Goal: Task Accomplishment & Management: Use online tool/utility

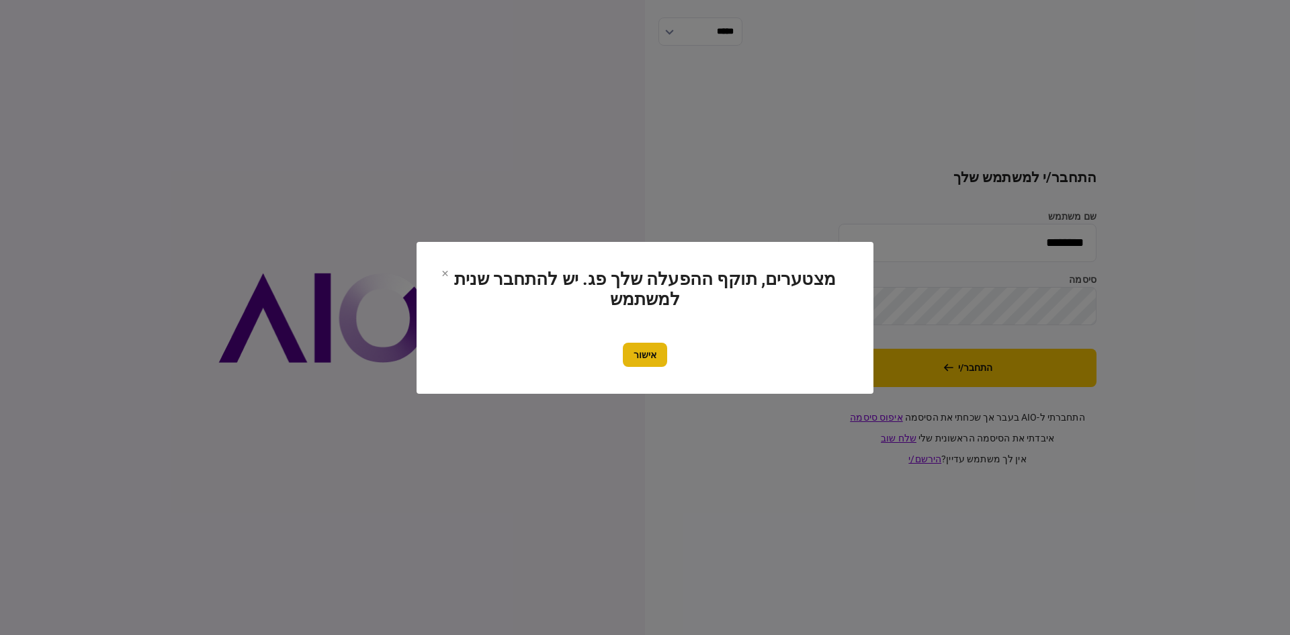
click at [648, 357] on button "אישור" at bounding box center [645, 355] width 44 height 24
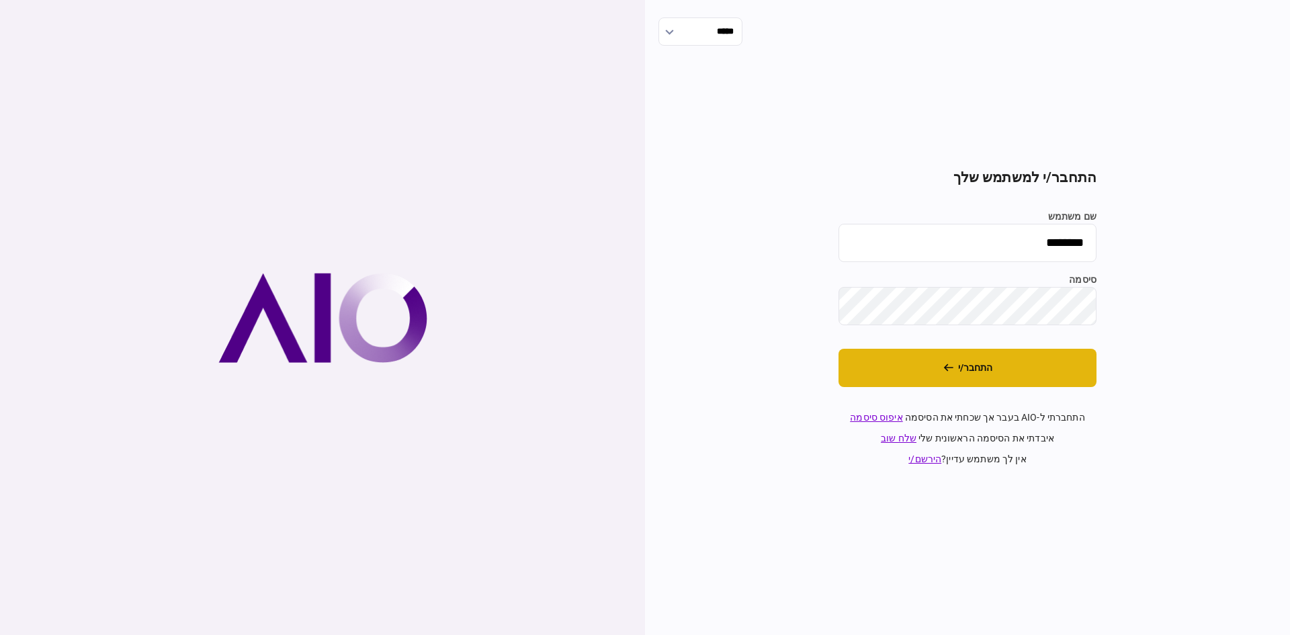
click at [888, 349] on button "התחבר/י" at bounding box center [968, 368] width 258 height 38
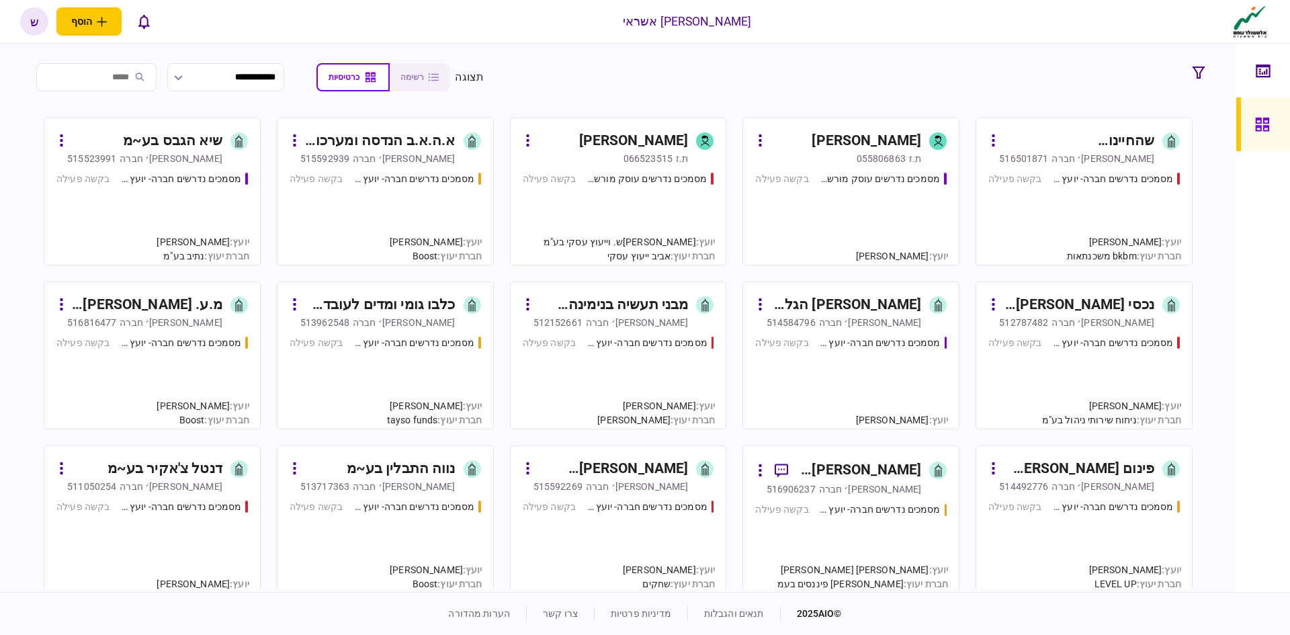
click at [116, 75] on input "search" at bounding box center [96, 77] width 120 height 28
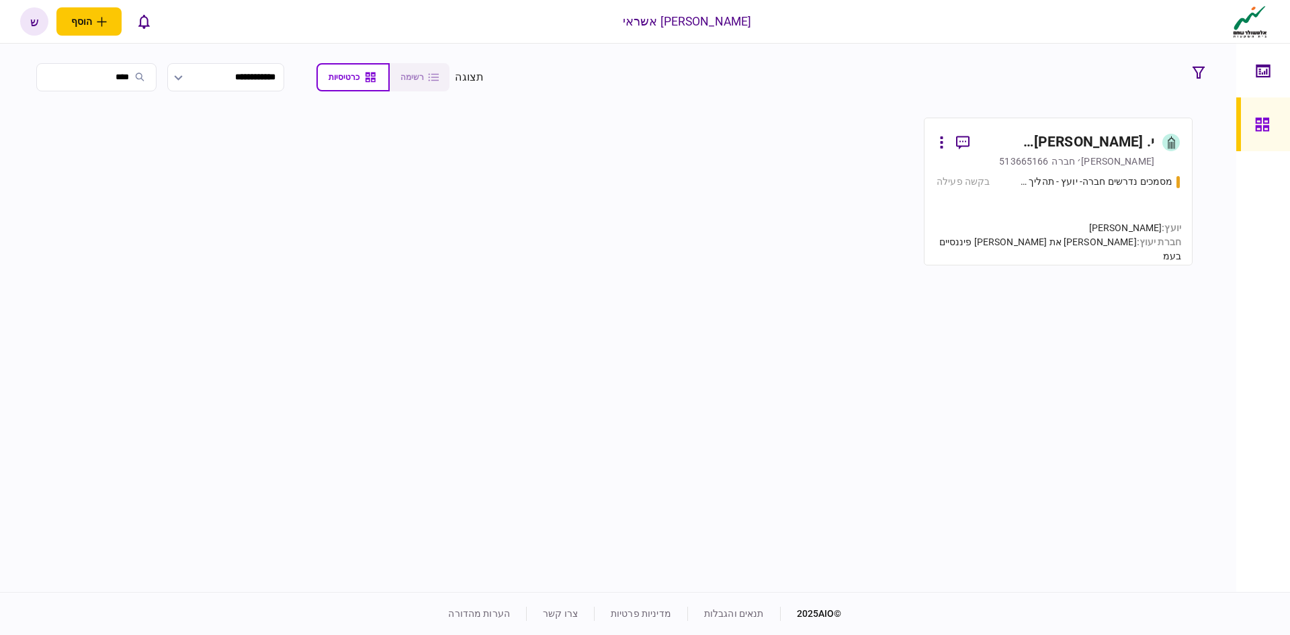
click at [102, 79] on input "****" at bounding box center [96, 77] width 120 height 28
type input "****"
click at [1076, 145] on div "י. [PERSON_NAME] השקעות בע~מ" at bounding box center [1067, 143] width 174 height 22
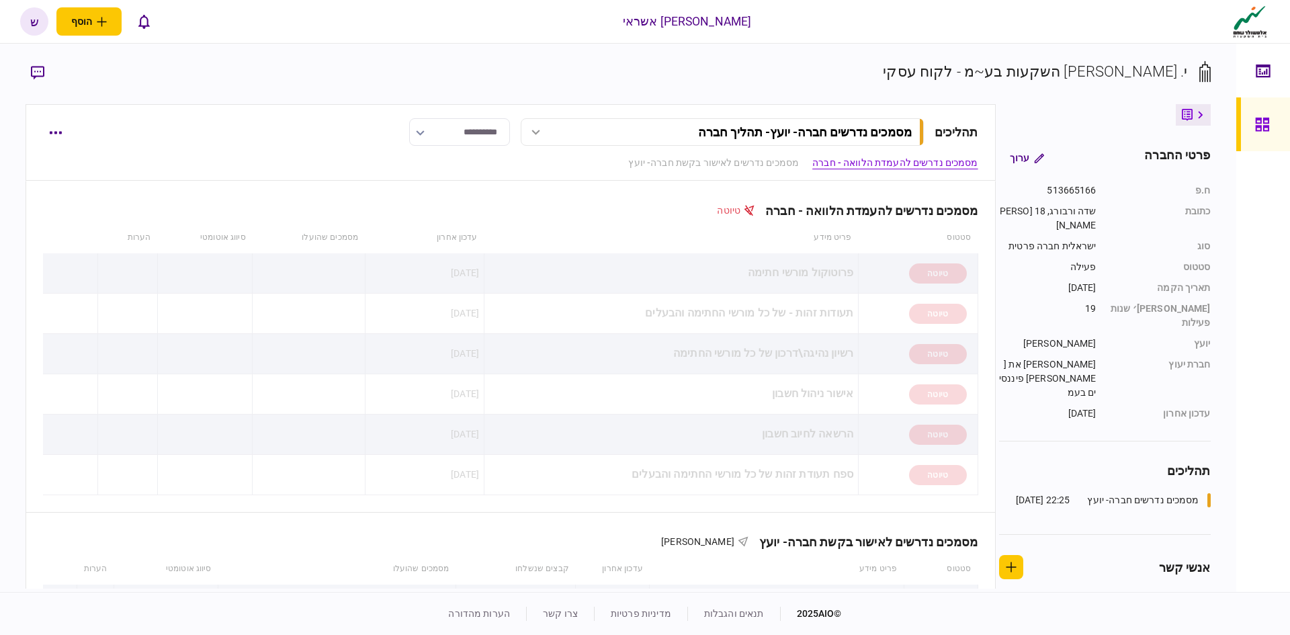
click at [30, 73] on button "button" at bounding box center [38, 72] width 24 height 24
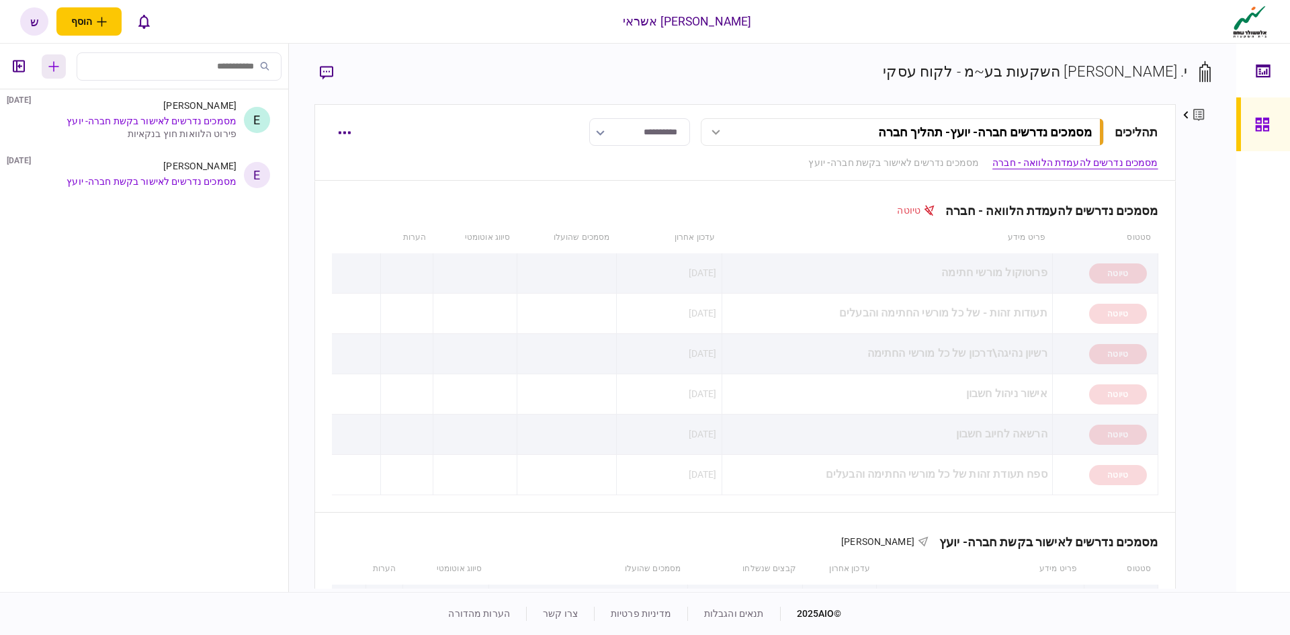
click at [43, 68] on button "button" at bounding box center [54, 66] width 24 height 24
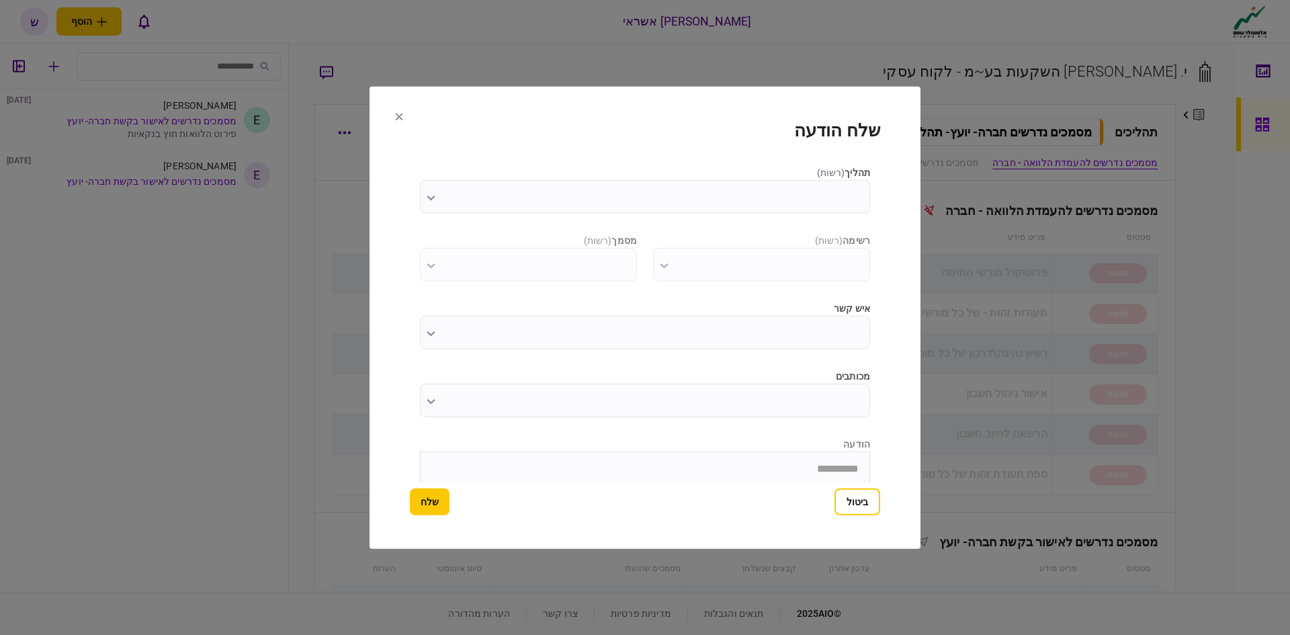
click at [747, 191] on input "תהליך ( רשות )" at bounding box center [645, 196] width 450 height 34
click at [502, 200] on div at bounding box center [645, 317] width 1290 height 635
click at [155, 136] on div at bounding box center [645, 317] width 1290 height 635
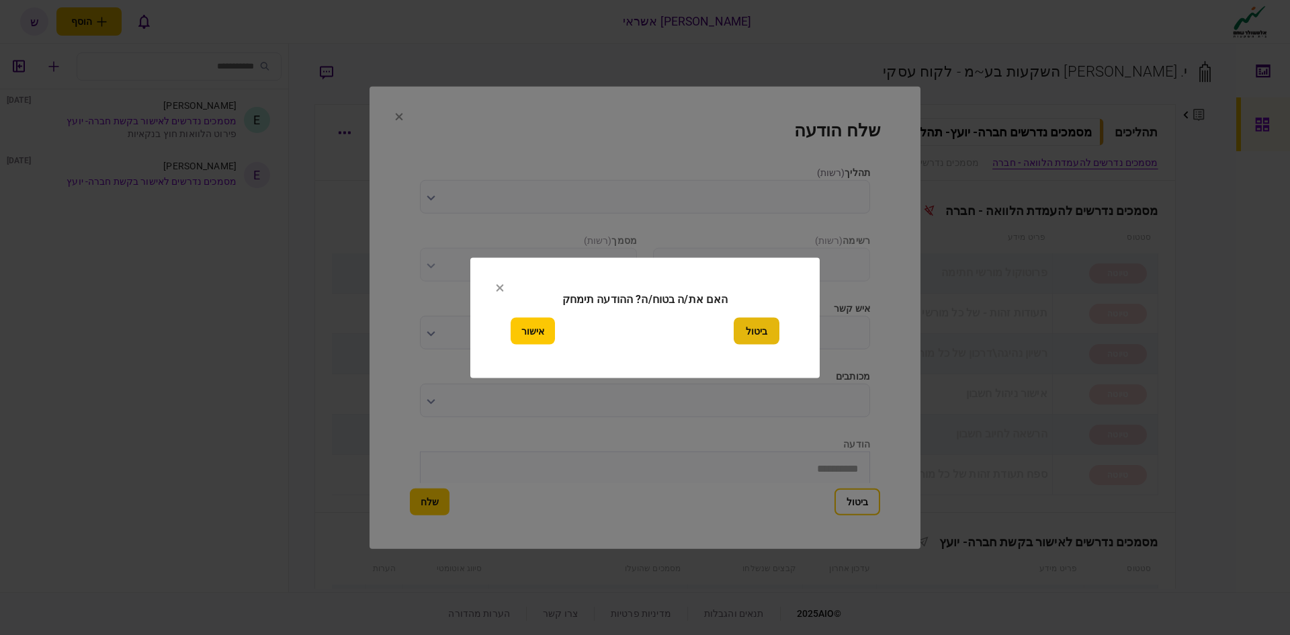
click at [751, 333] on button "ביטול" at bounding box center [757, 330] width 46 height 27
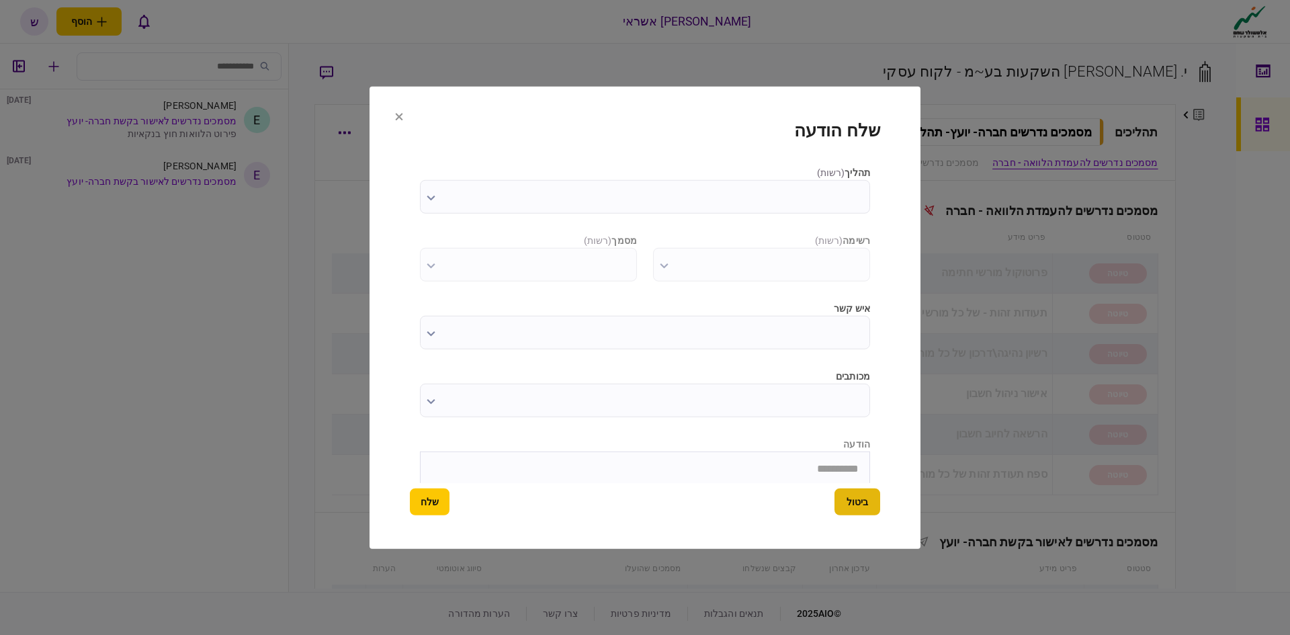
click at [848, 501] on button "ביטול" at bounding box center [858, 502] width 46 height 27
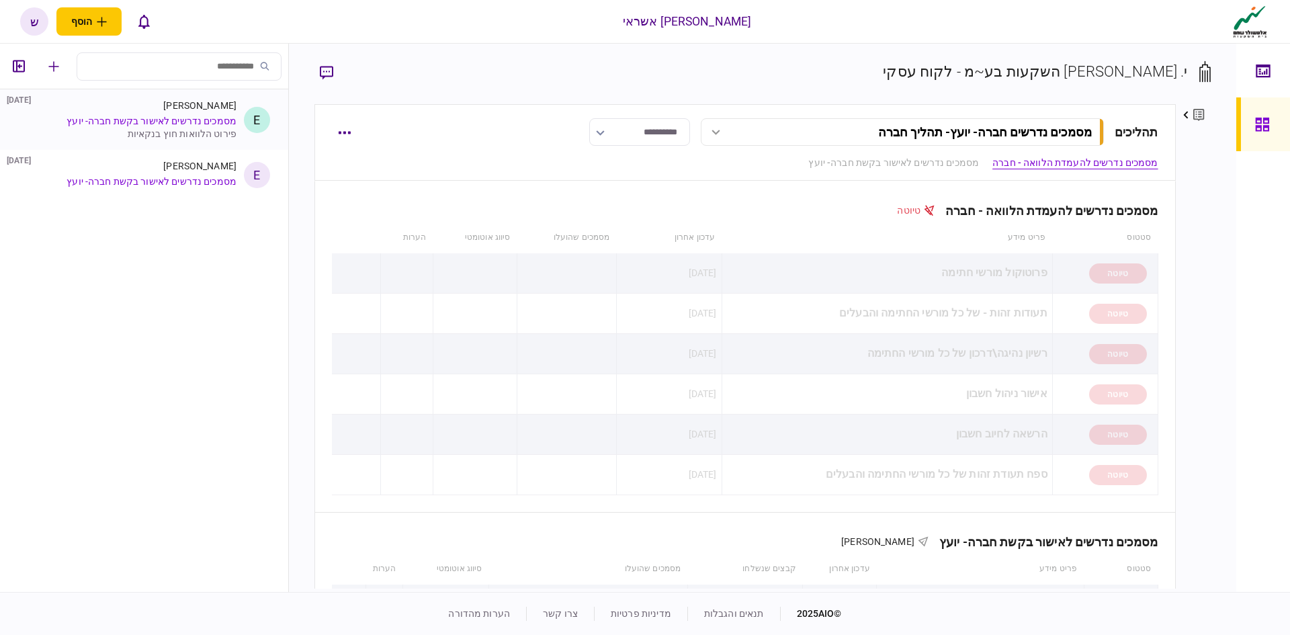
click at [205, 120] on link "מסמכים נדרשים לאישור בקשת חברה- יועץ" at bounding box center [152, 121] width 170 height 11
click at [158, 118] on link "מסמכים נדרשים לאישור בקשת חברה- יועץ" at bounding box center [152, 121] width 170 height 11
click at [161, 120] on link "מסמכים נדרשים לאישור בקשת חברה- יועץ" at bounding box center [152, 121] width 170 height 11
click at [192, 181] on link "מסמכים נדרשים לאישור בקשת חברה- יועץ" at bounding box center [152, 181] width 170 height 11
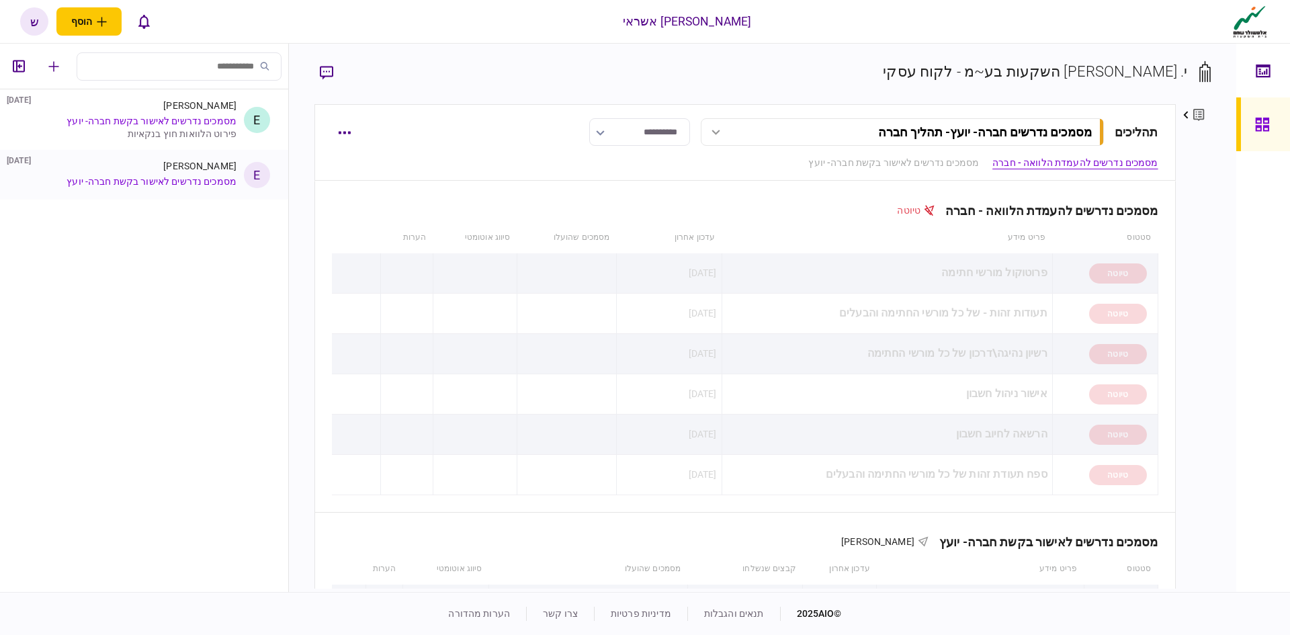
click at [192, 181] on link "מסמכים נדרשים לאישור בקשת חברה- יועץ" at bounding box center [152, 181] width 170 height 11
click at [122, 131] on div "פירוט הלוואות חוץ בנקאיות" at bounding box center [130, 133] width 213 height 11
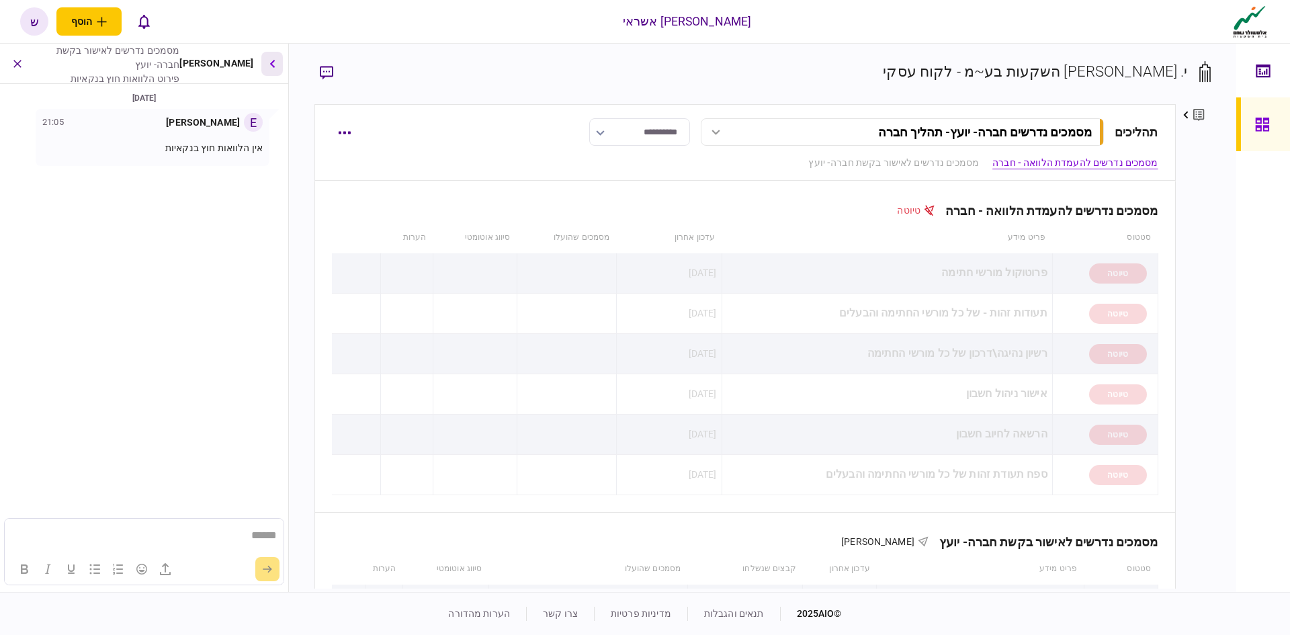
click at [273, 71] on button "button" at bounding box center [272, 64] width 22 height 24
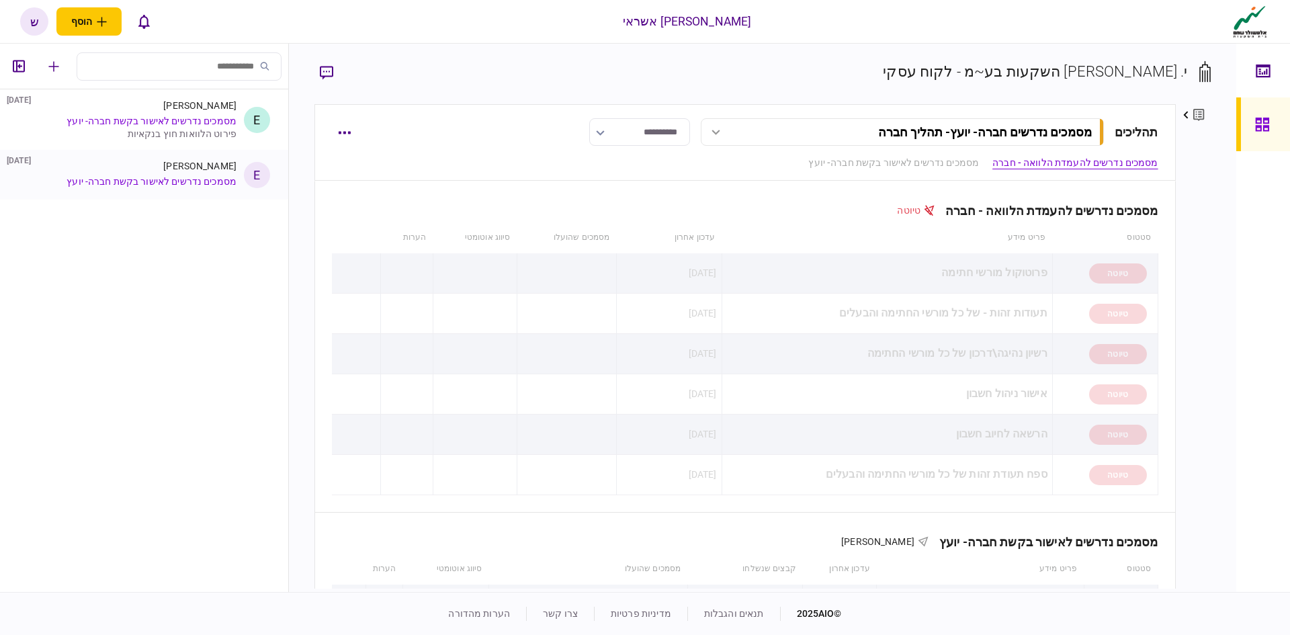
click at [184, 186] on link "מסמכים נדרשים לאישור בקשת חברה- יועץ" at bounding box center [152, 181] width 170 height 11
click at [184, 185] on link "מסמכים נדרשים לאישור בקשת חברה- יועץ" at bounding box center [152, 181] width 170 height 11
click at [203, 165] on div "[PERSON_NAME]" at bounding box center [199, 166] width 73 height 11
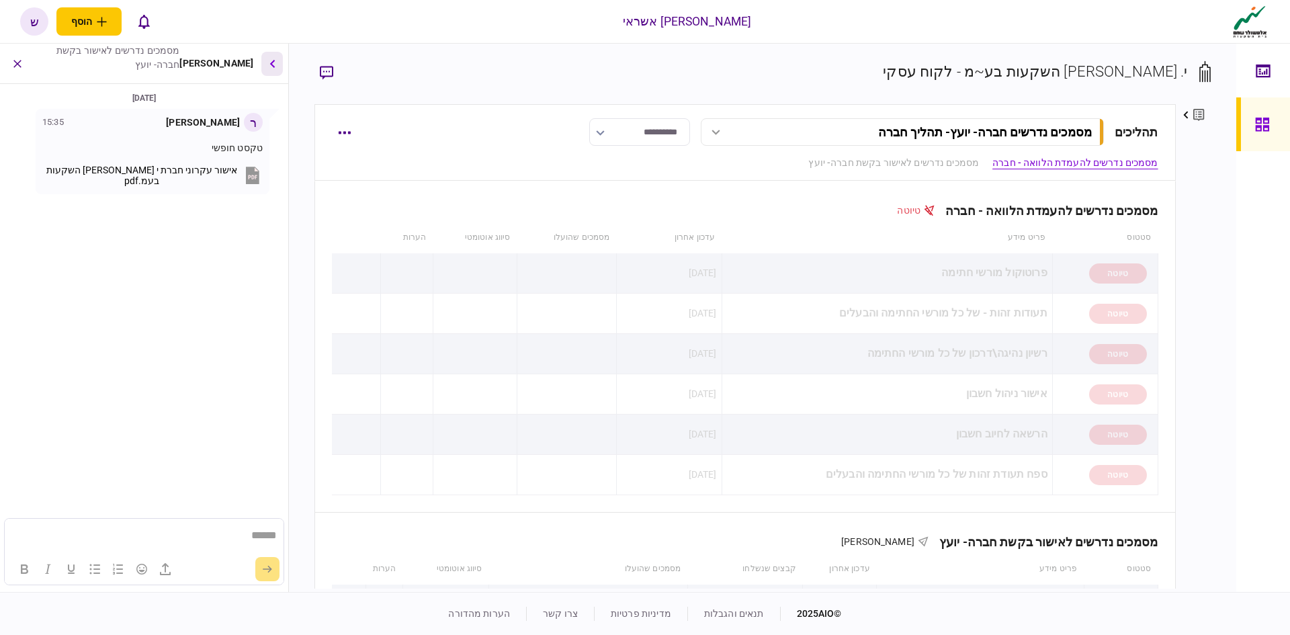
click at [266, 71] on button "button" at bounding box center [272, 64] width 22 height 24
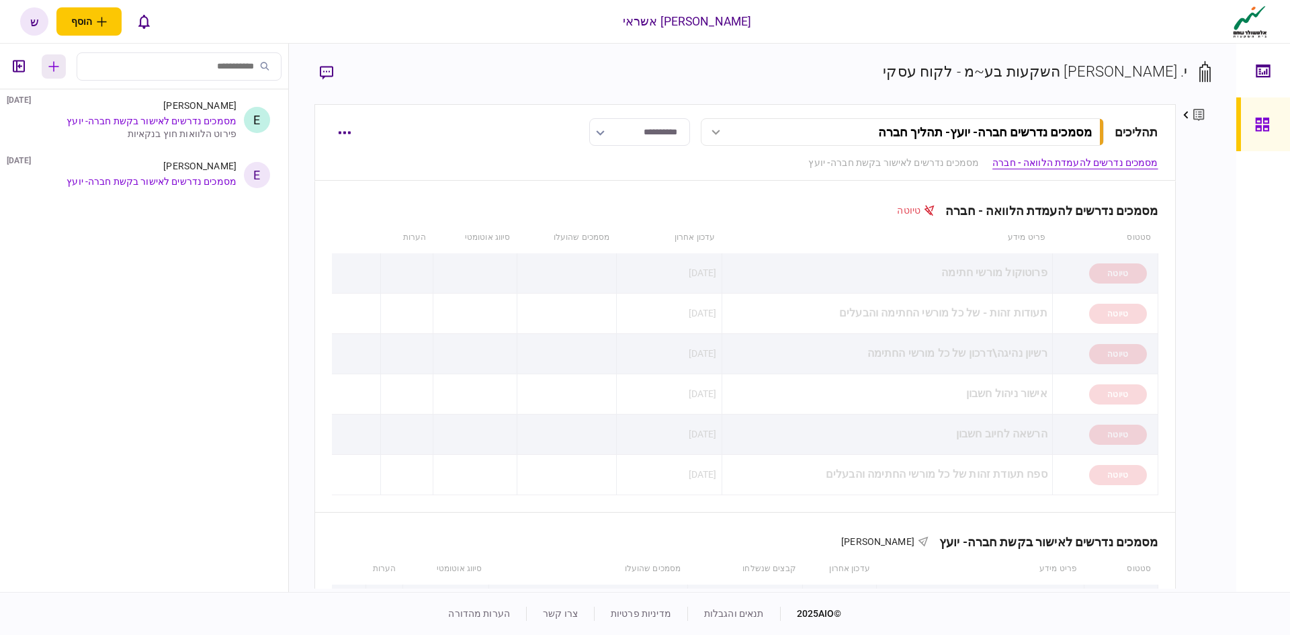
click at [56, 67] on icon "button" at bounding box center [54, 66] width 10 height 10
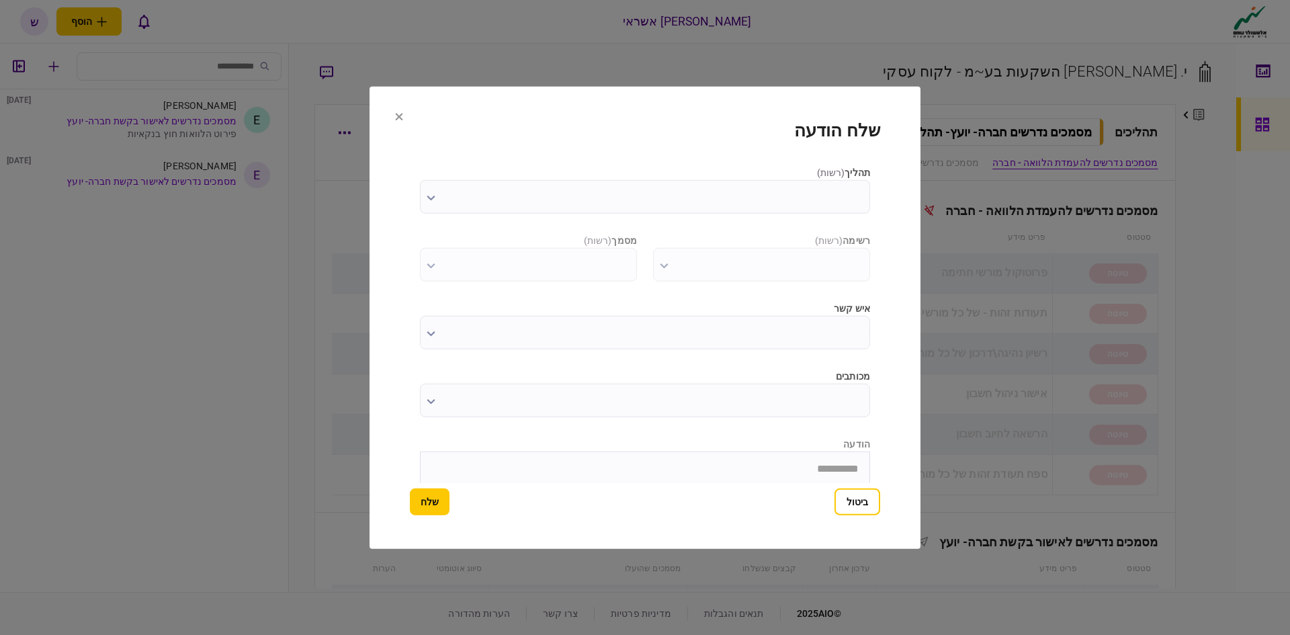
click at [574, 410] on input "מכותבים" at bounding box center [645, 400] width 450 height 34
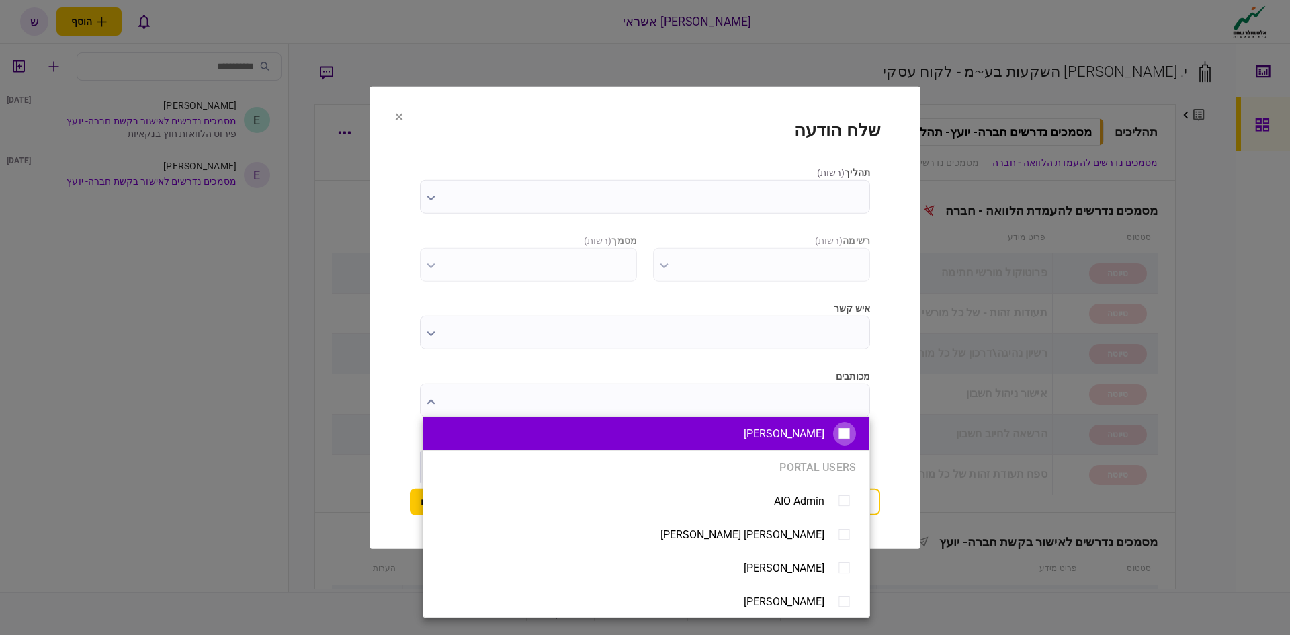
type input "**********"
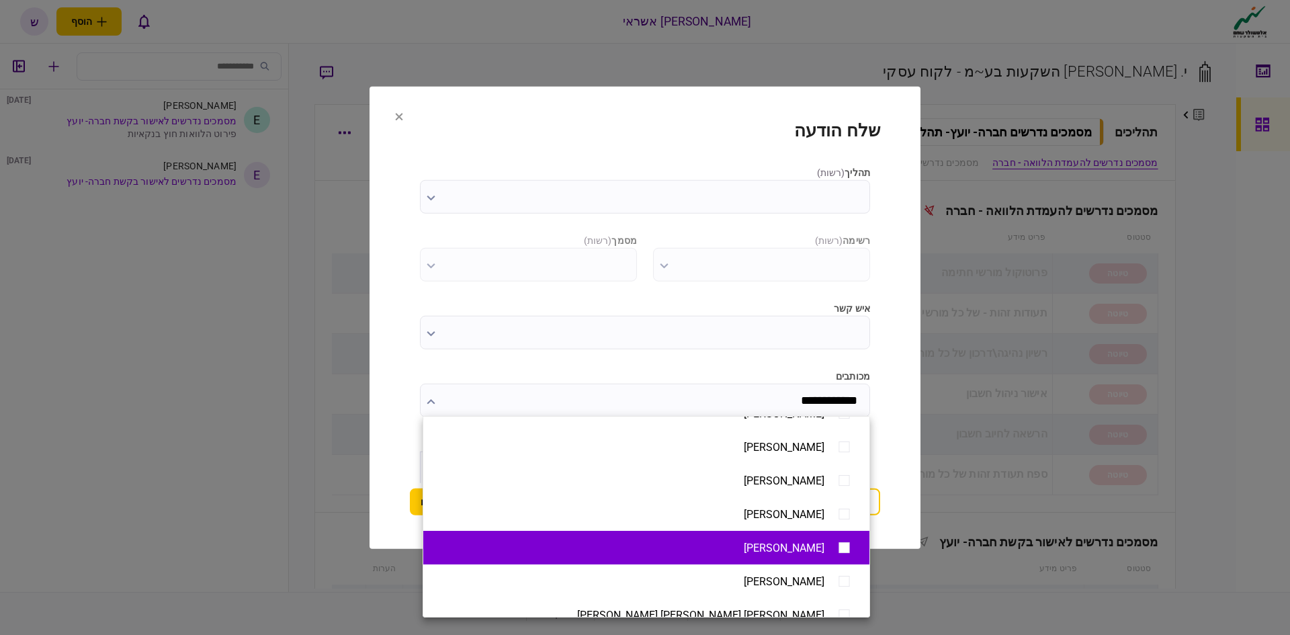
scroll to position [1110, 0]
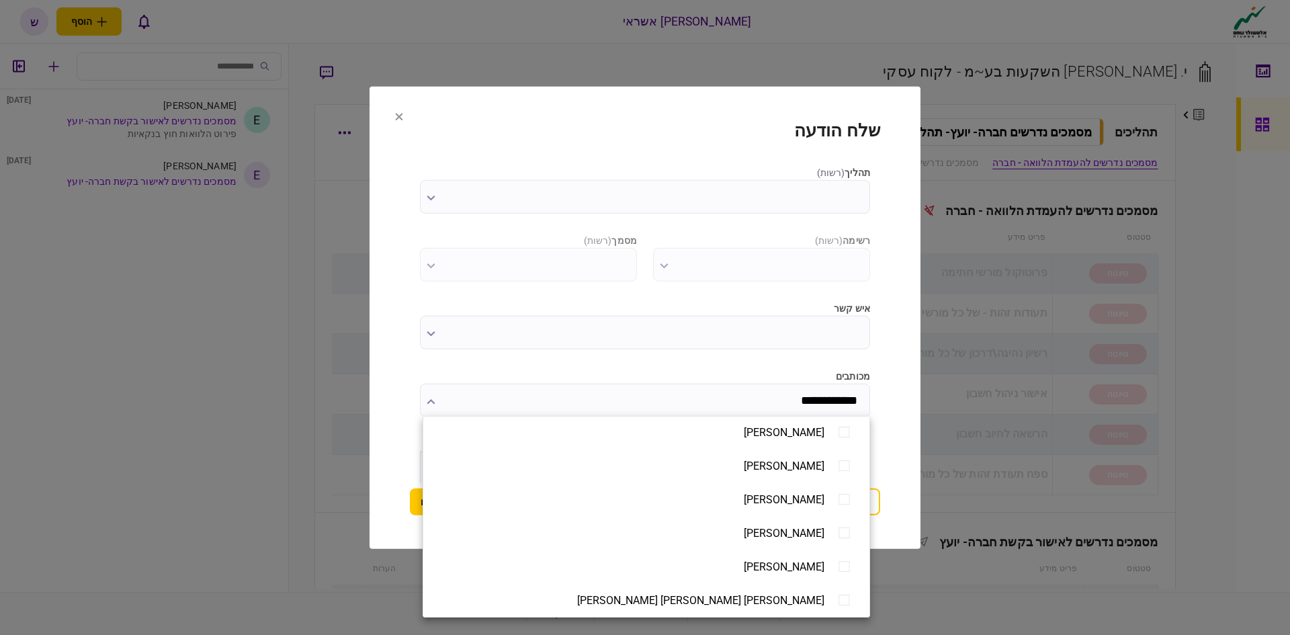
click at [641, 374] on div at bounding box center [645, 317] width 1290 height 635
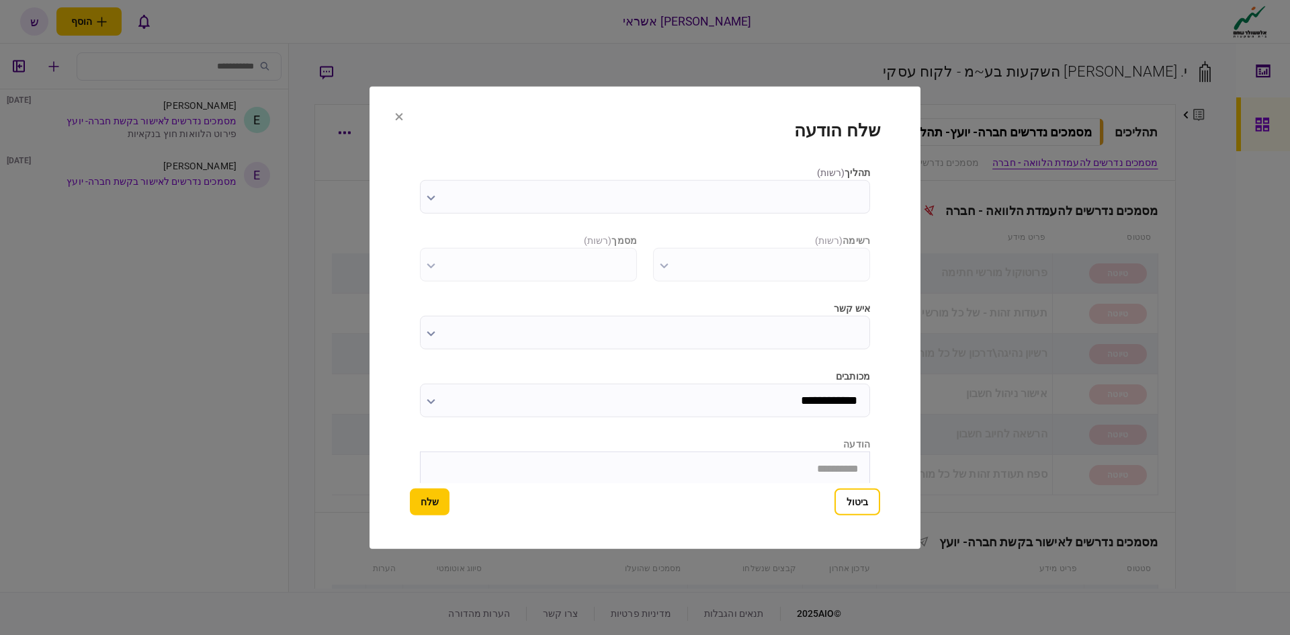
click at [642, 339] on input "איש קשר" at bounding box center [645, 332] width 450 height 34
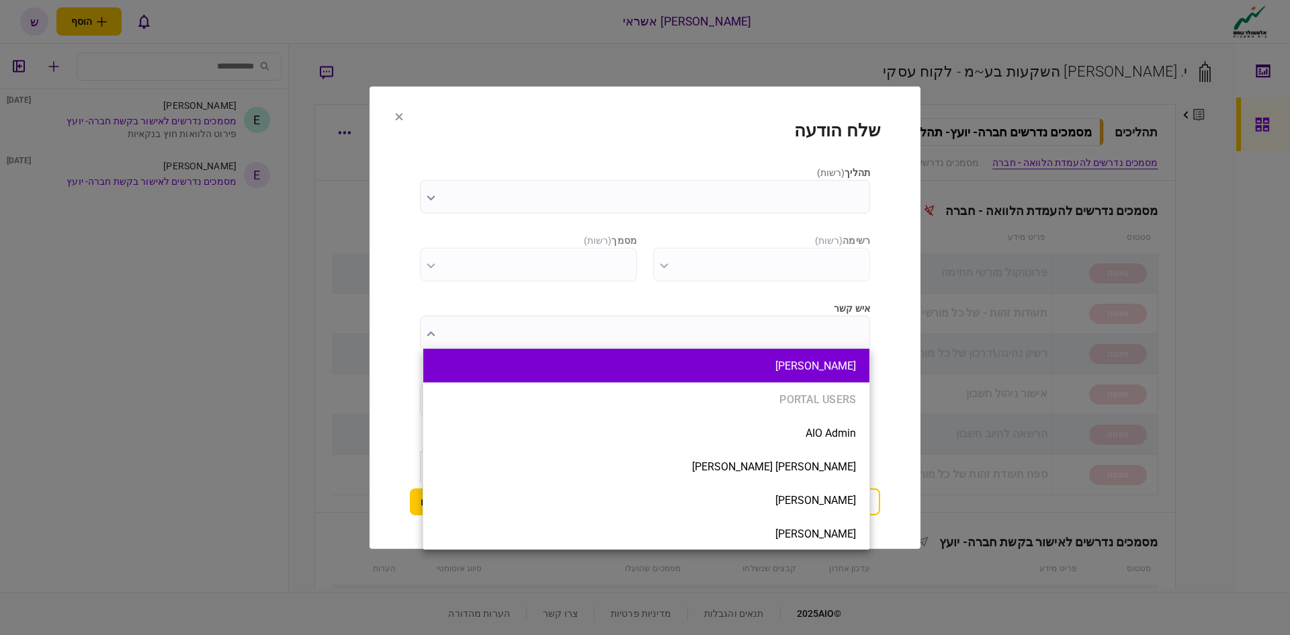
click at [627, 367] on button "[PERSON_NAME]" at bounding box center [646, 366] width 419 height 13
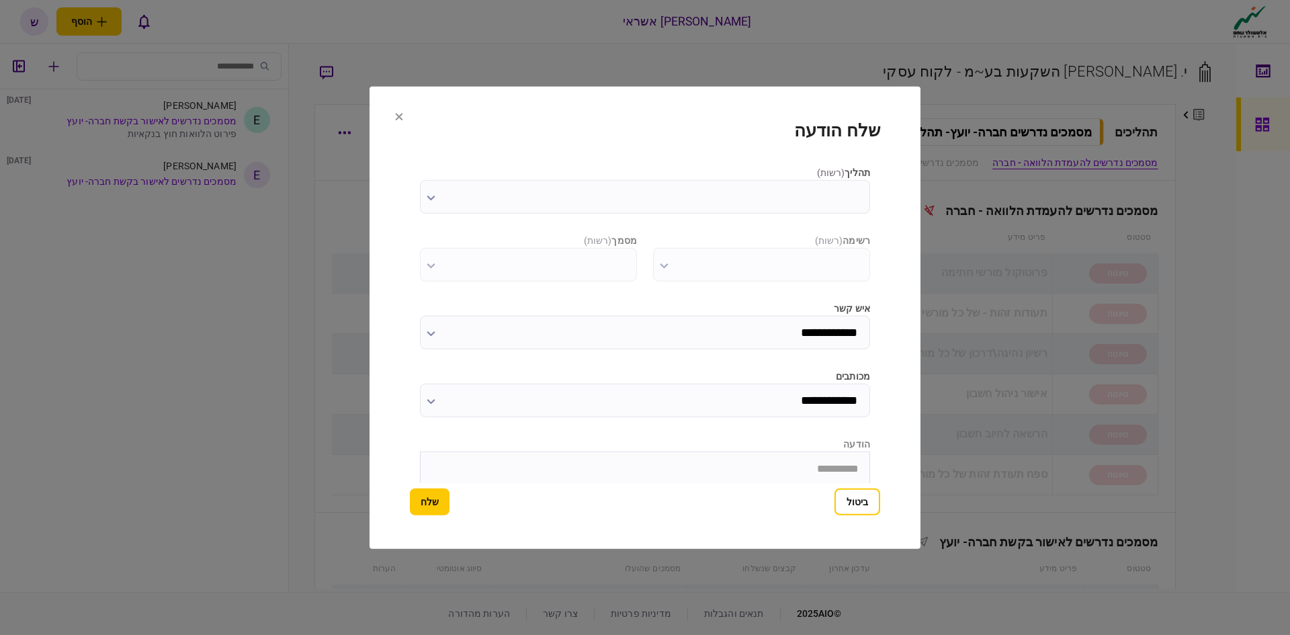
type input "**********"
click at [720, 350] on html at bounding box center [645, 333] width 449 height 33
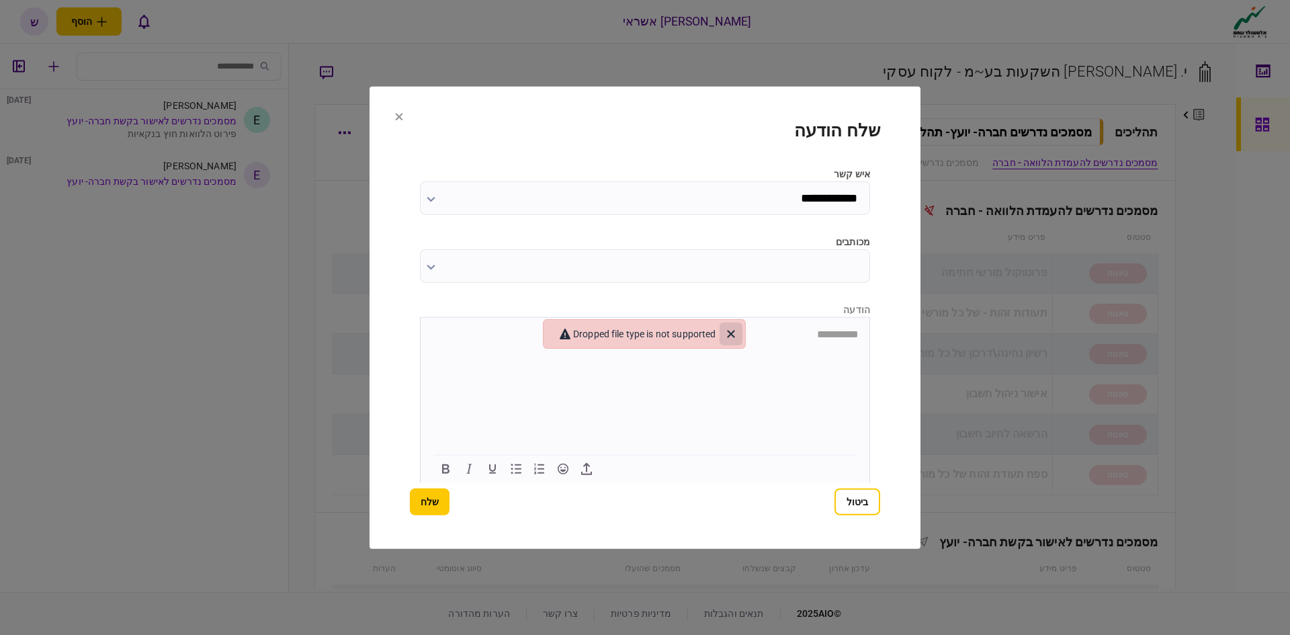
click at [732, 333] on icon "Close" at bounding box center [731, 334] width 16 height 16
click at [851, 503] on button "ביטול" at bounding box center [858, 502] width 46 height 27
